Goal: Information Seeking & Learning: Learn about a topic

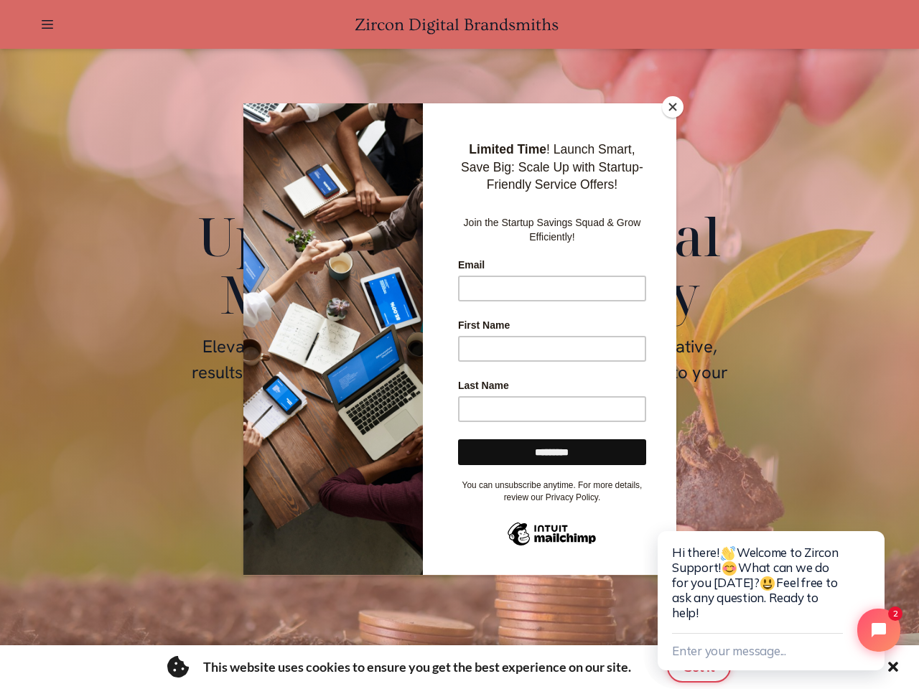
scroll to position [0, 2044]
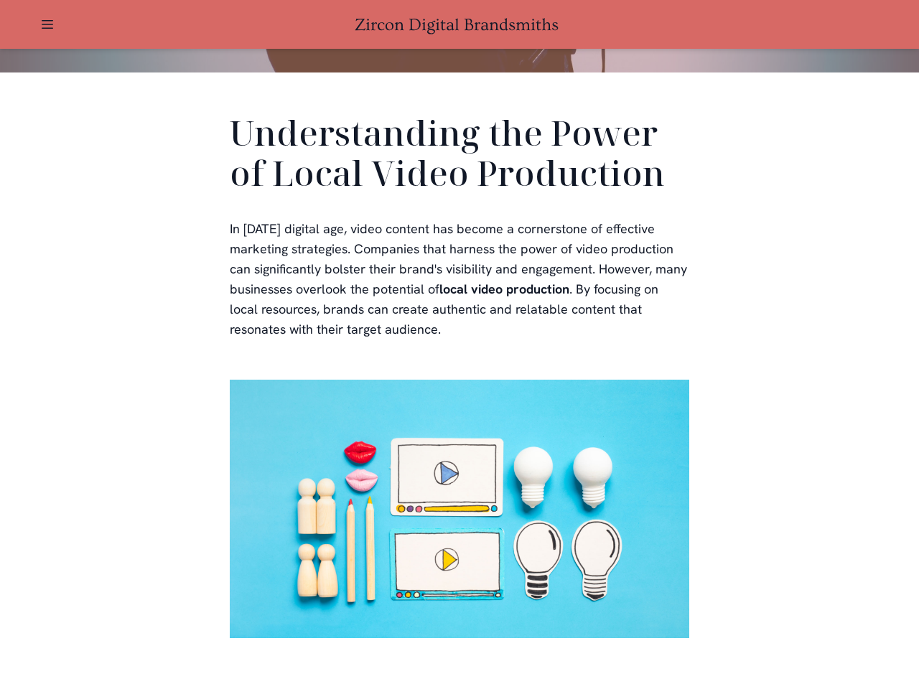
scroll to position [431, 0]
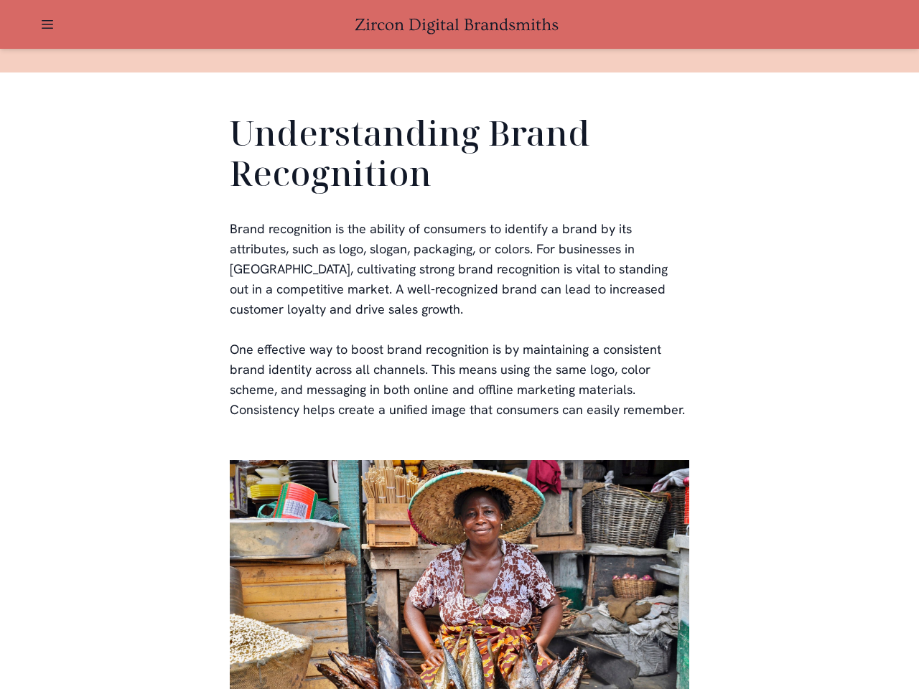
scroll to position [431, 0]
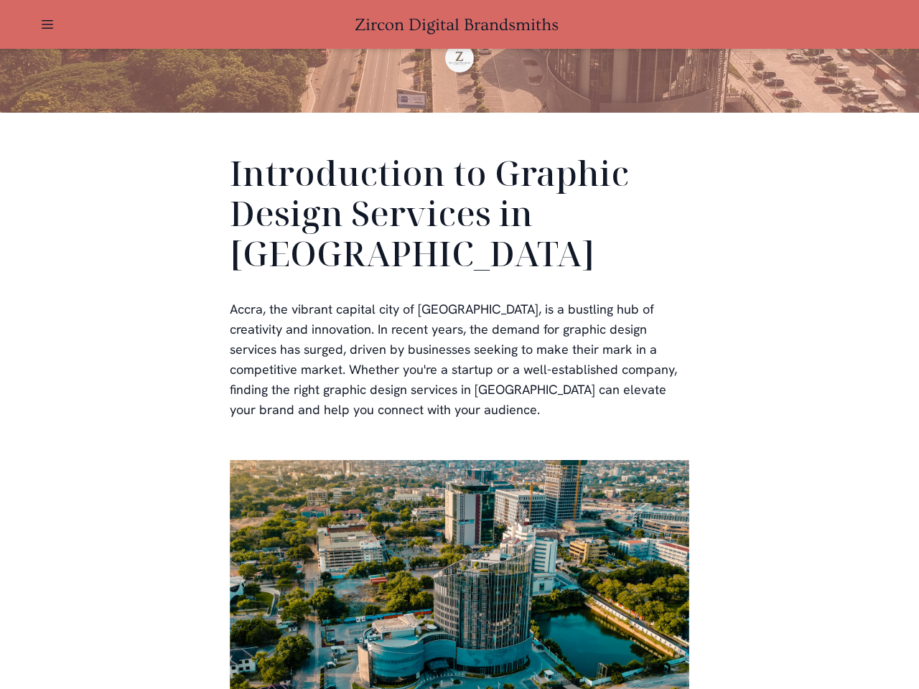
scroll to position [431, 0]
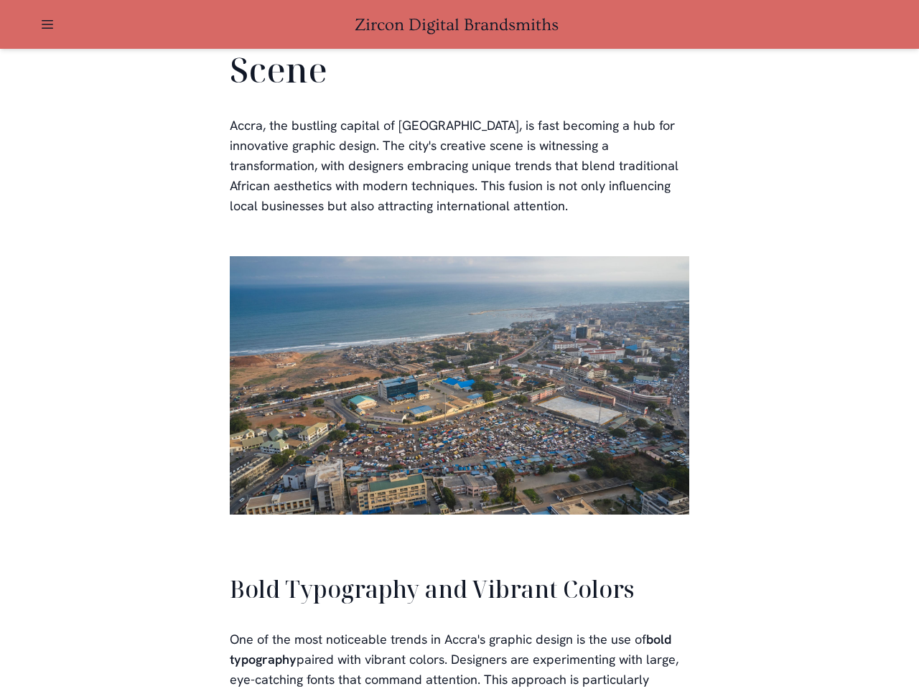
scroll to position [3252, 0]
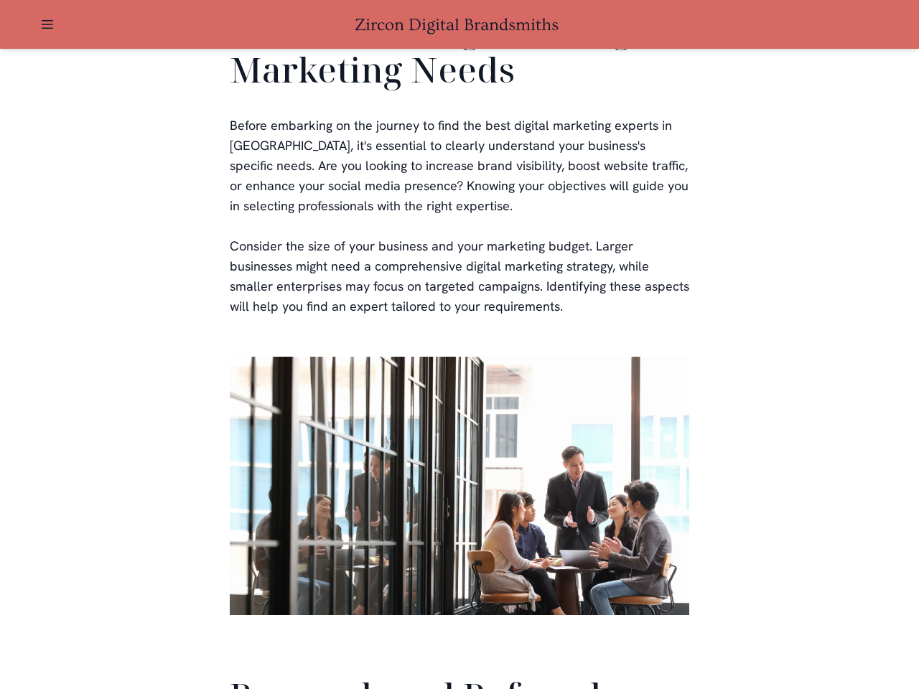
scroll to position [3419, 0]
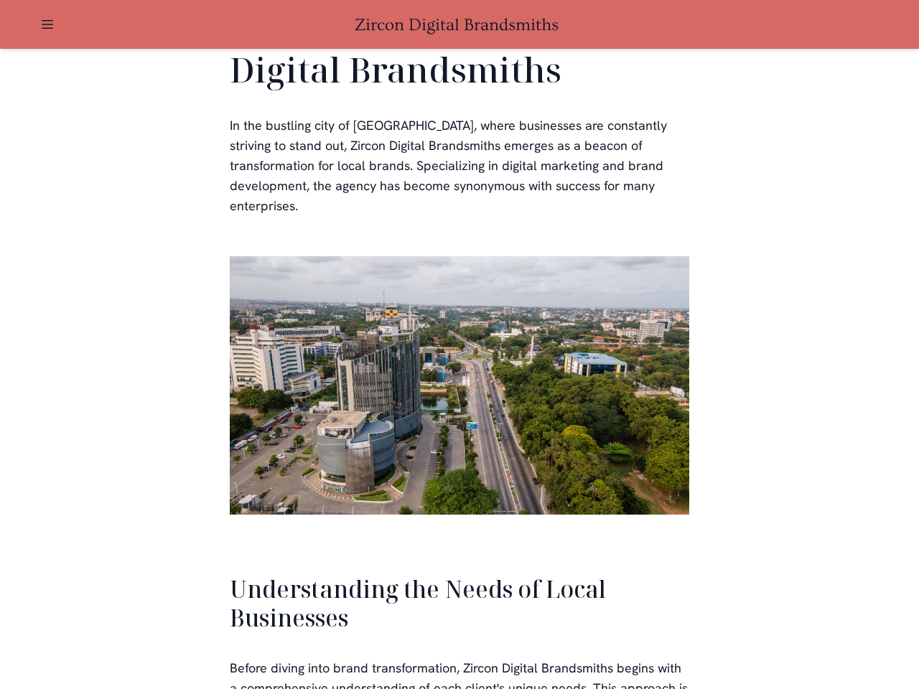
scroll to position [3062, 0]
